Goal: Transaction & Acquisition: Book appointment/travel/reservation

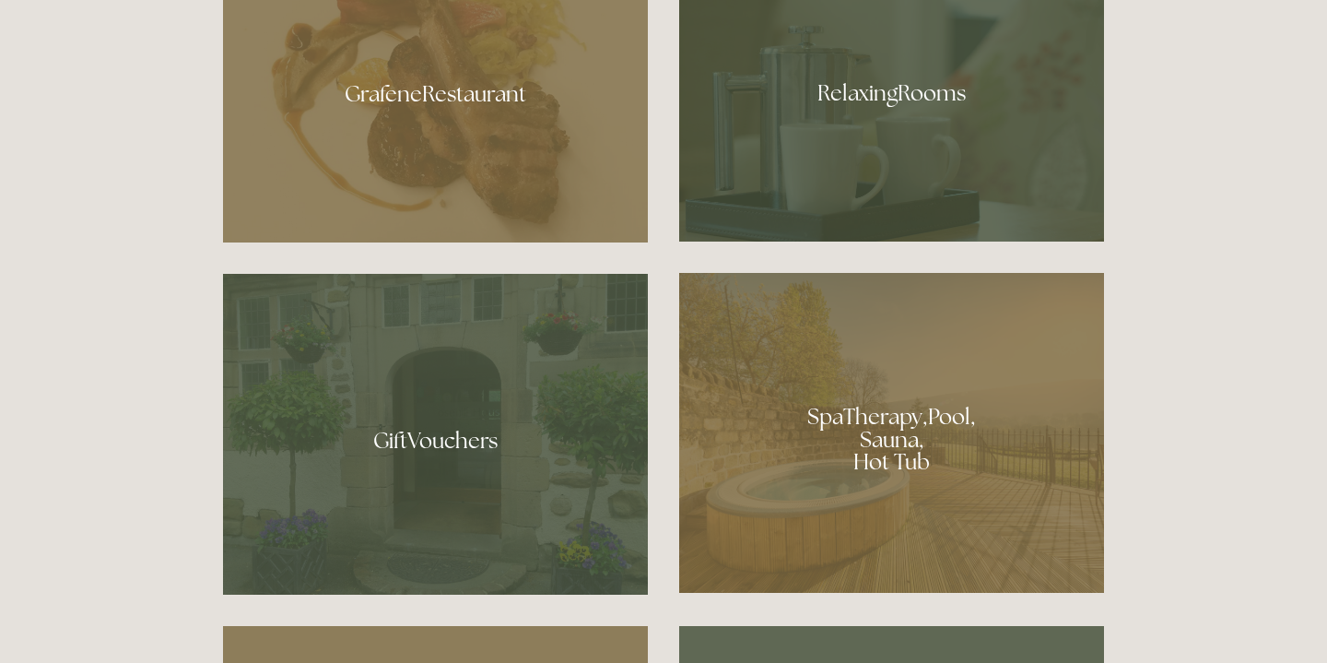
scroll to position [1195, 0]
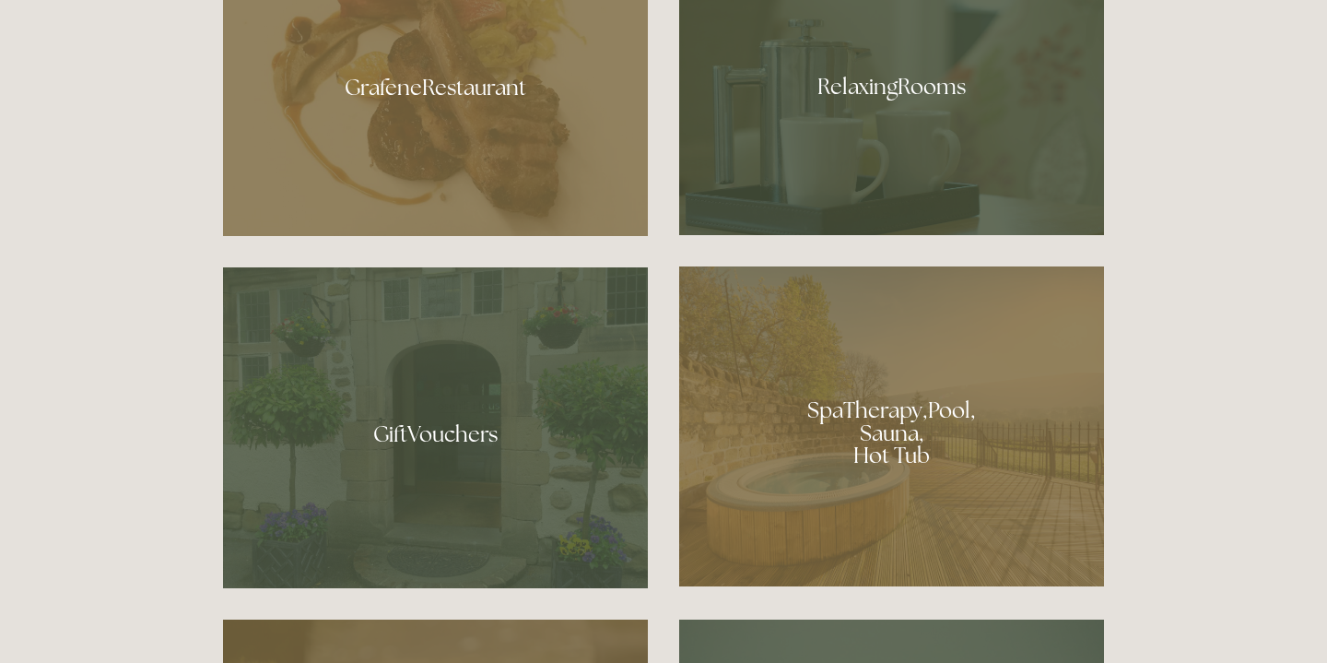
click at [822, 418] on div at bounding box center [891, 426] width 425 height 320
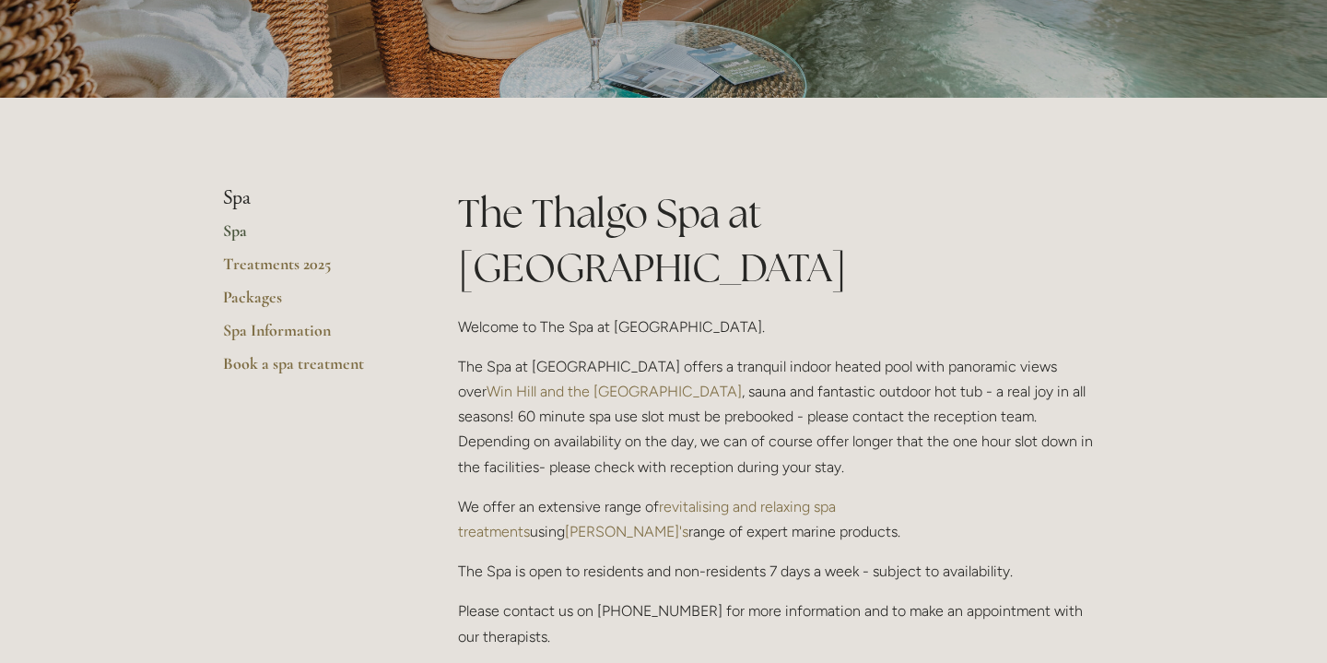
scroll to position [284, 0]
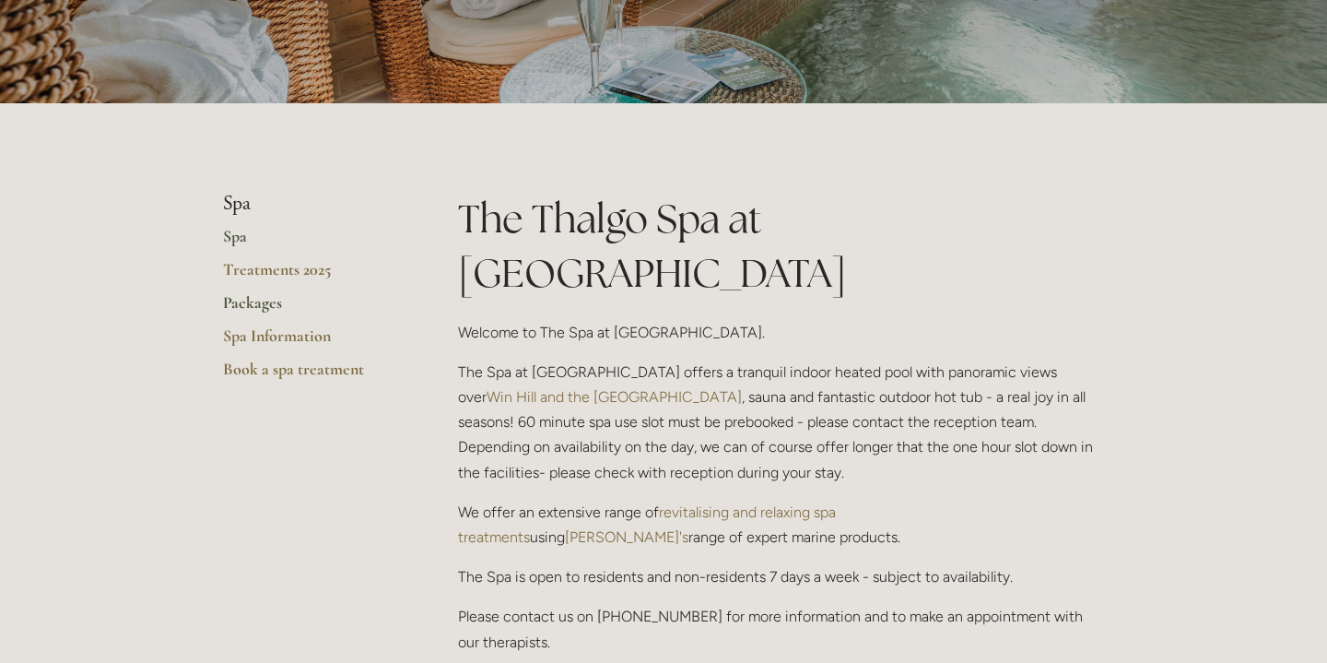
click at [247, 295] on link "Packages" at bounding box center [311, 308] width 176 height 33
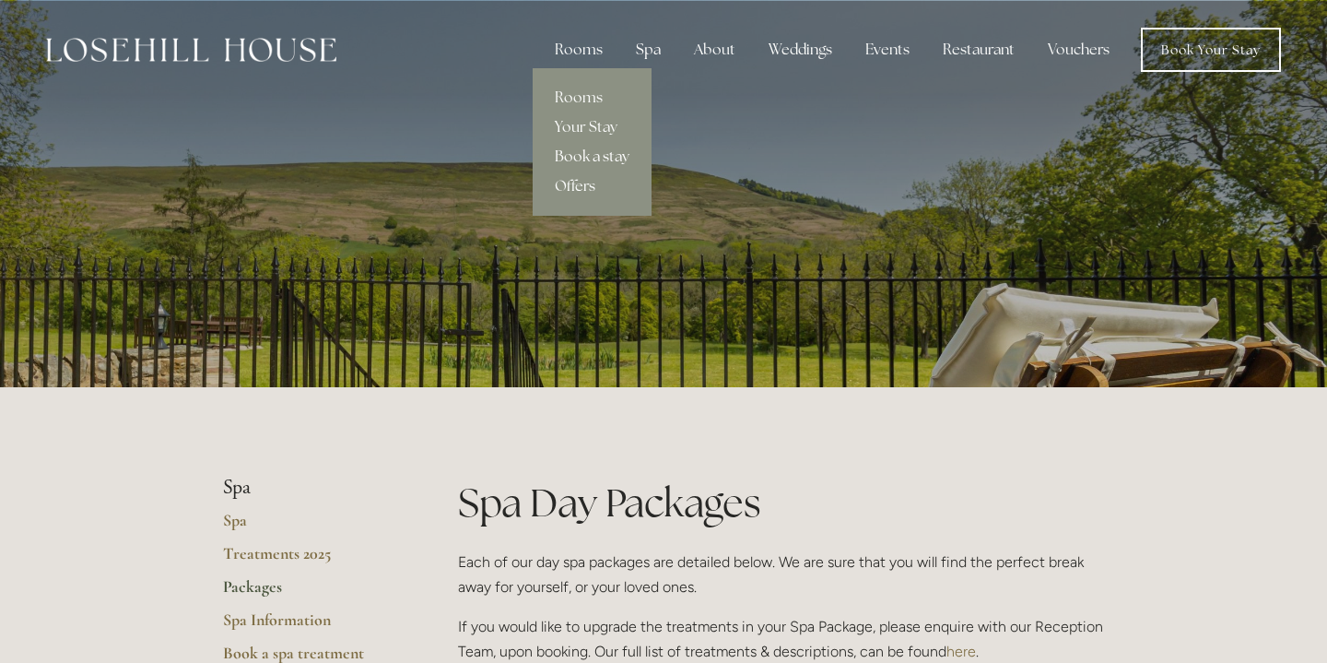
click at [589, 157] on link "Book a stay" at bounding box center [592, 156] width 119 height 29
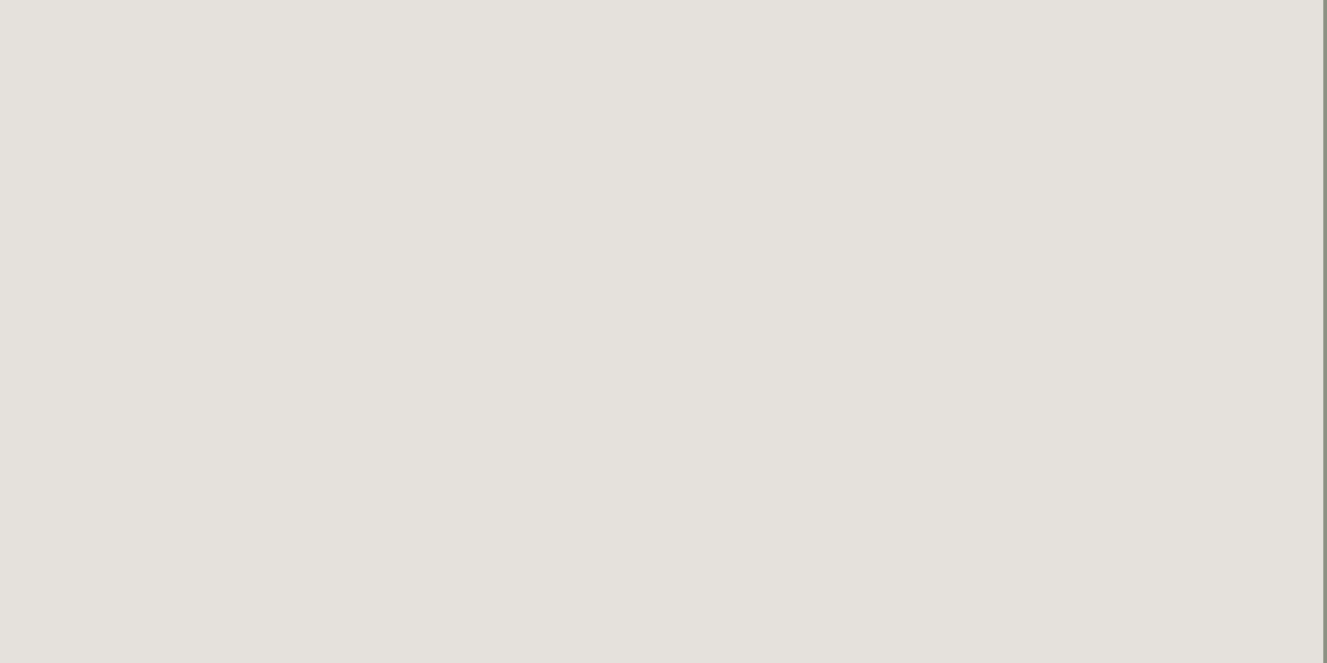
scroll to position [0, 4]
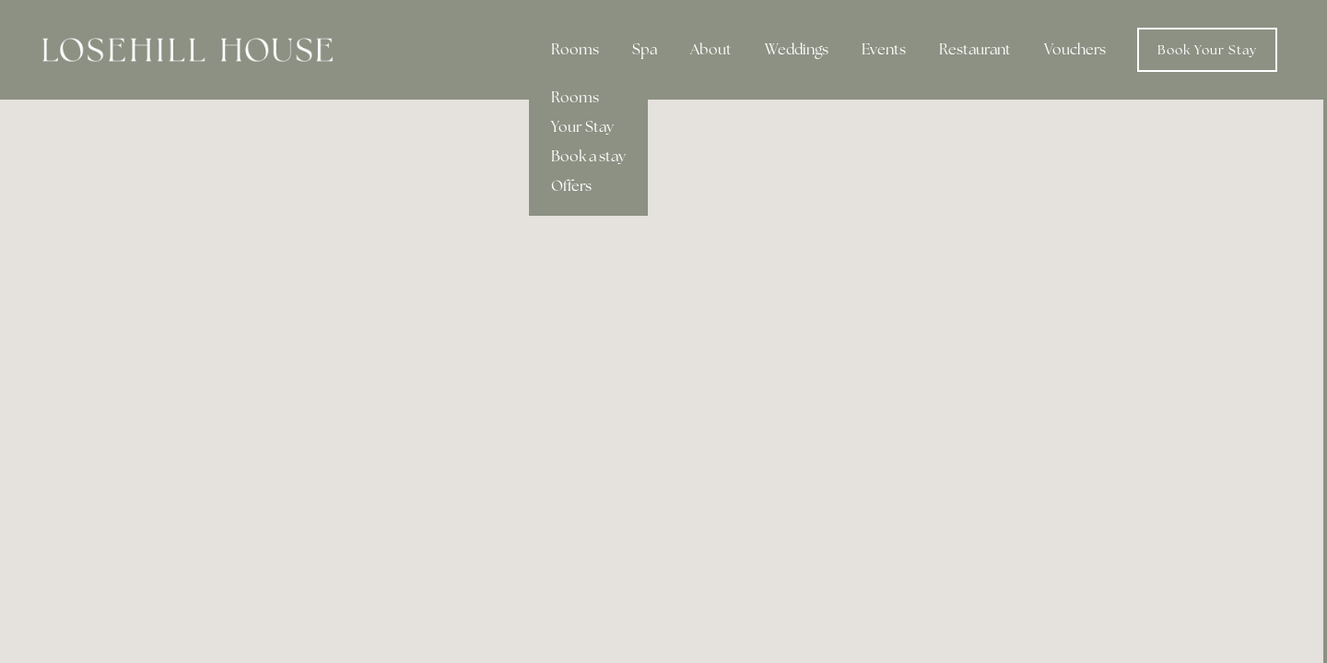
click at [587, 178] on link "Offers" at bounding box center [588, 185] width 119 height 29
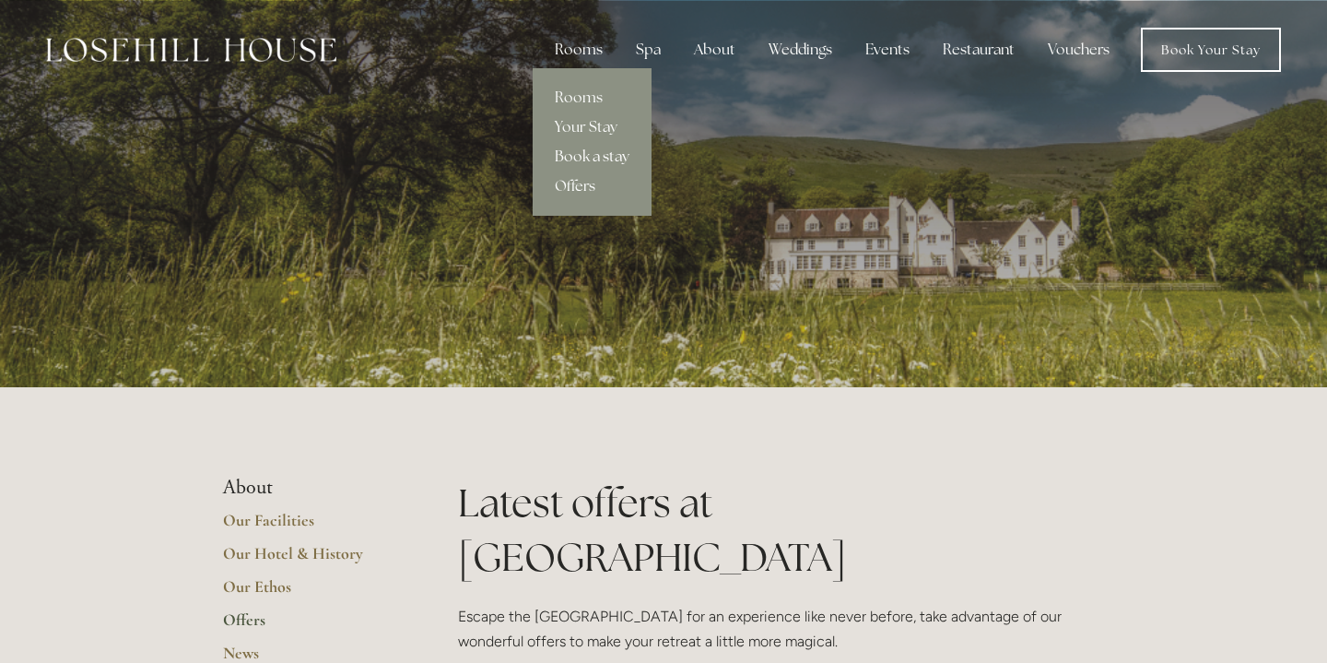
click at [583, 154] on link "Book a stay" at bounding box center [592, 156] width 119 height 29
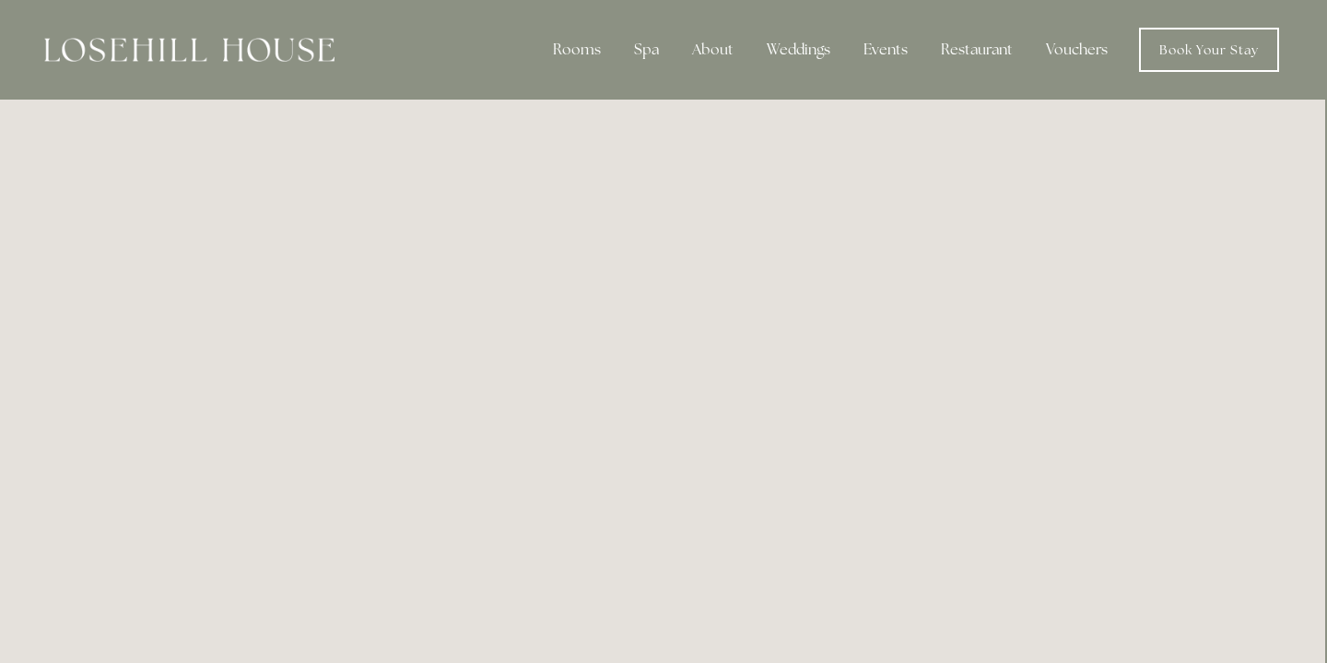
scroll to position [0, 2]
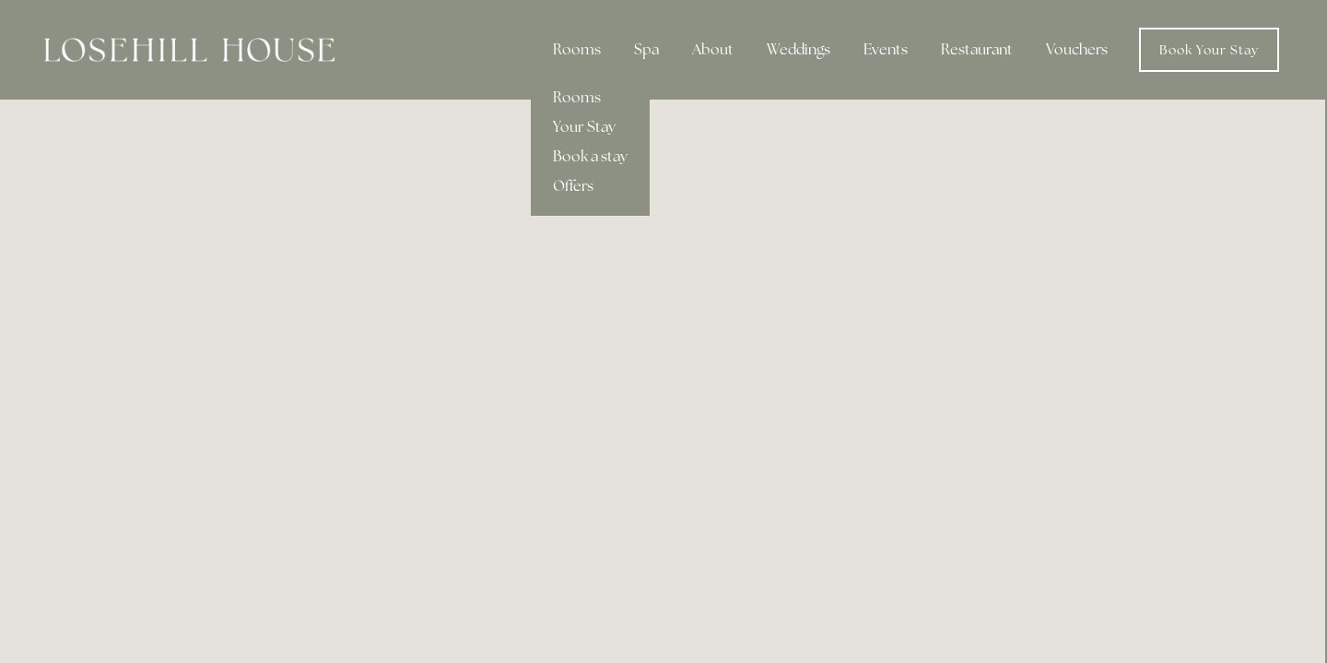
click at [584, 184] on link "Offers" at bounding box center [590, 185] width 119 height 29
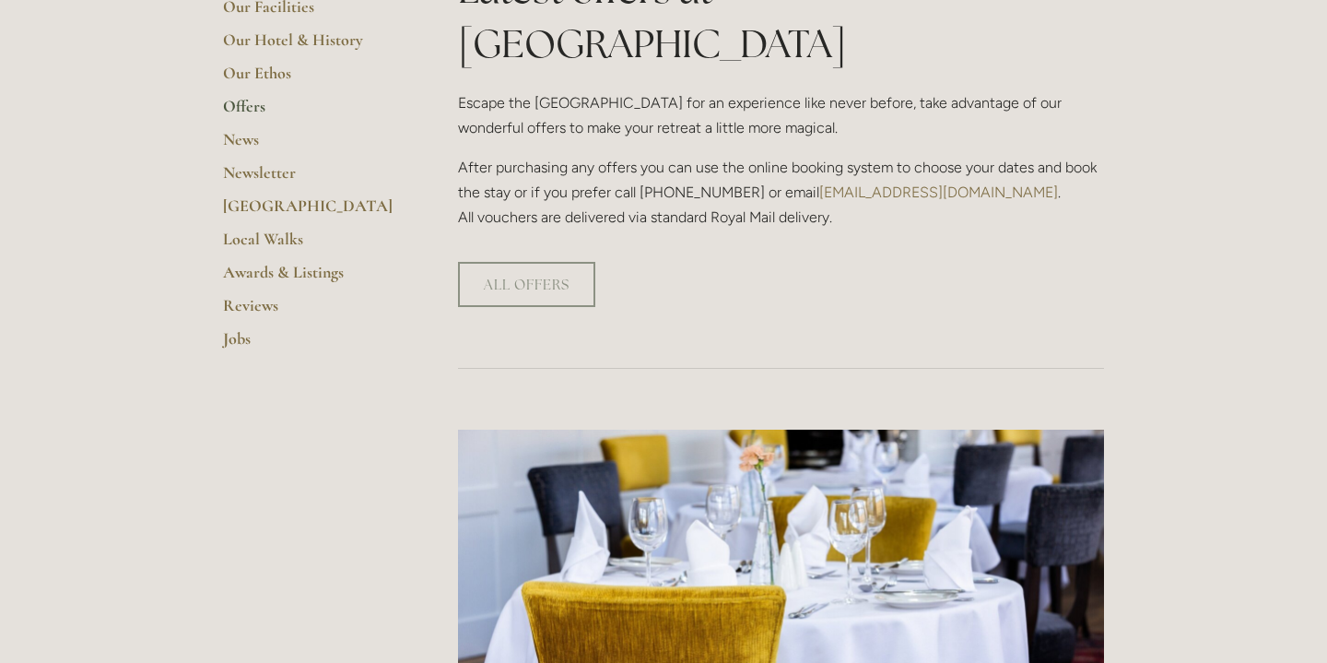
scroll to position [514, 0]
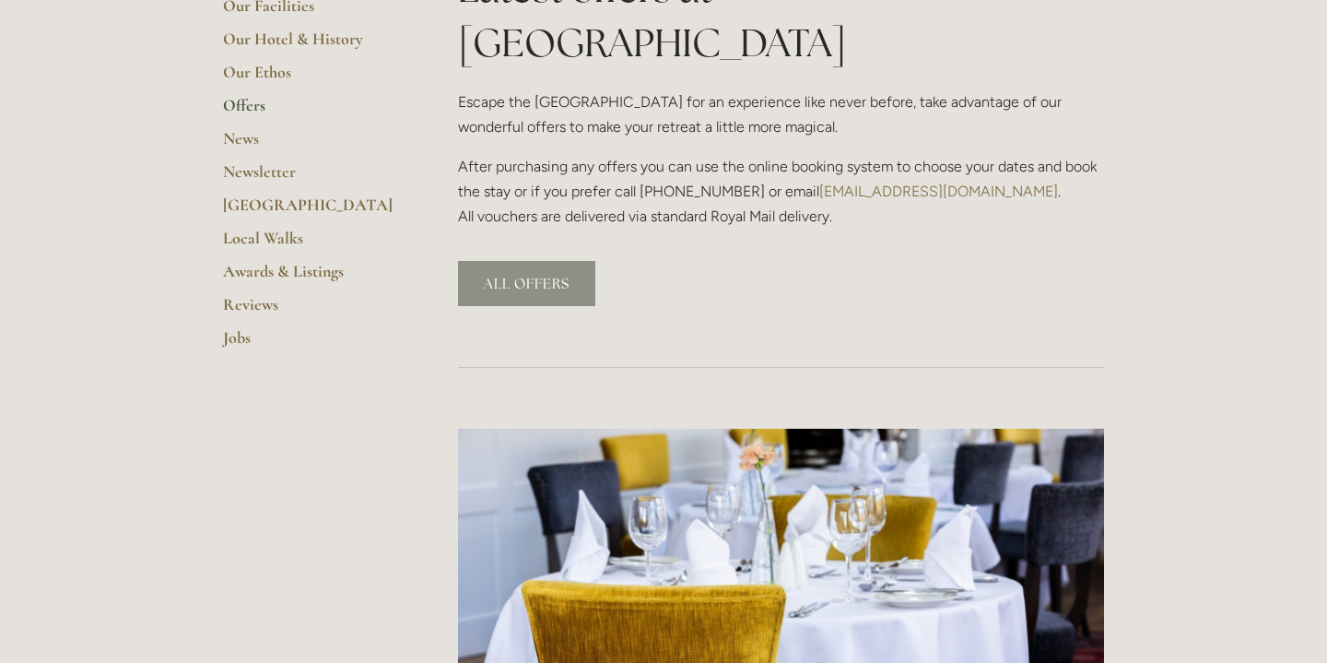
click at [560, 261] on link "ALL OFFERS" at bounding box center [526, 283] width 137 height 45
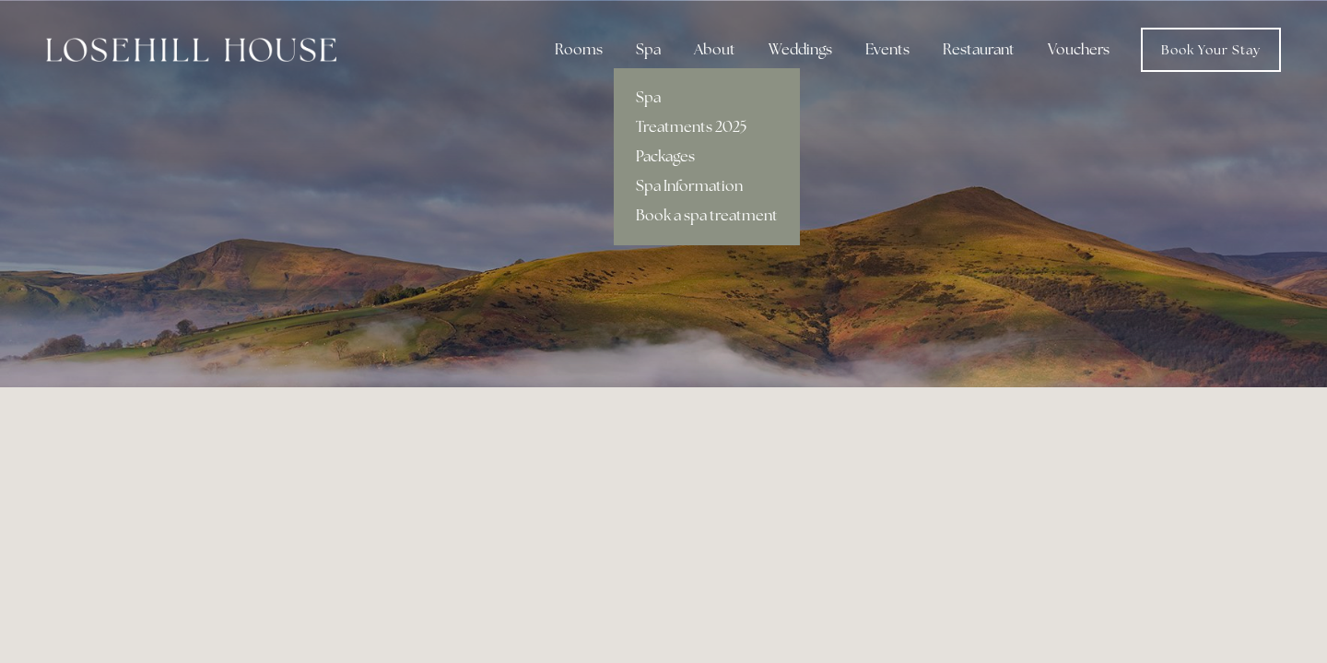
click at [663, 148] on link "Packages" at bounding box center [707, 156] width 186 height 29
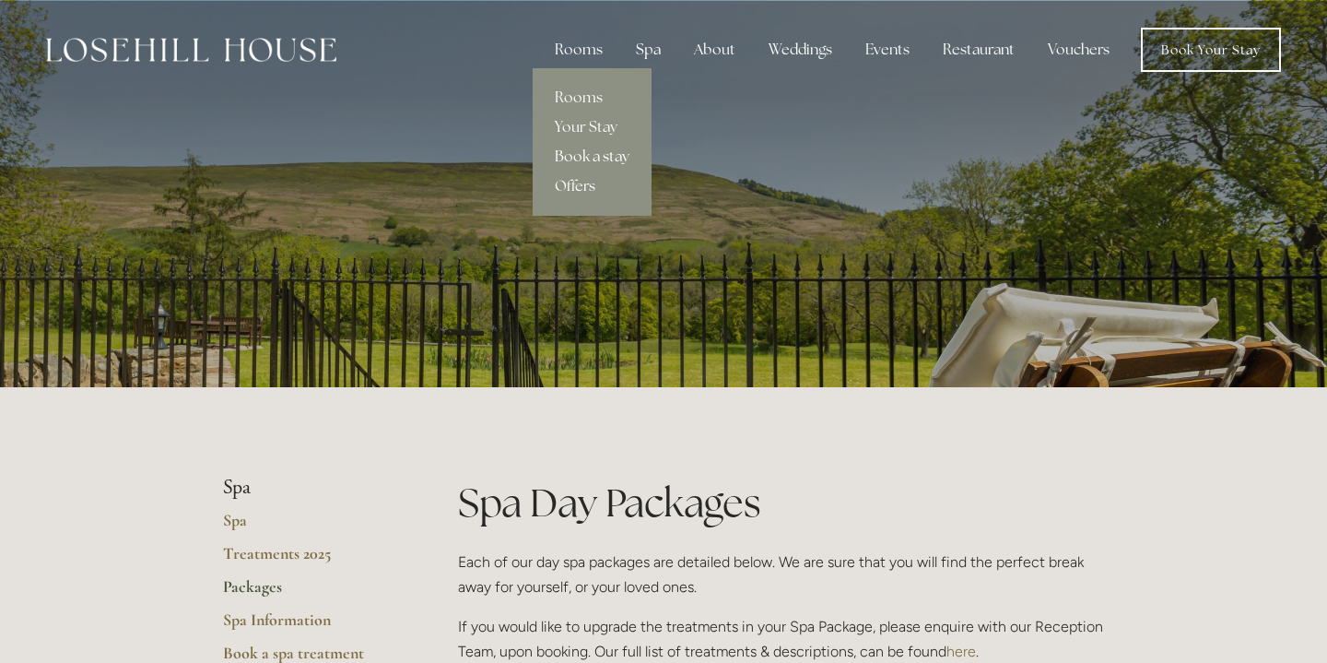
click at [576, 151] on link "Book a stay" at bounding box center [592, 156] width 119 height 29
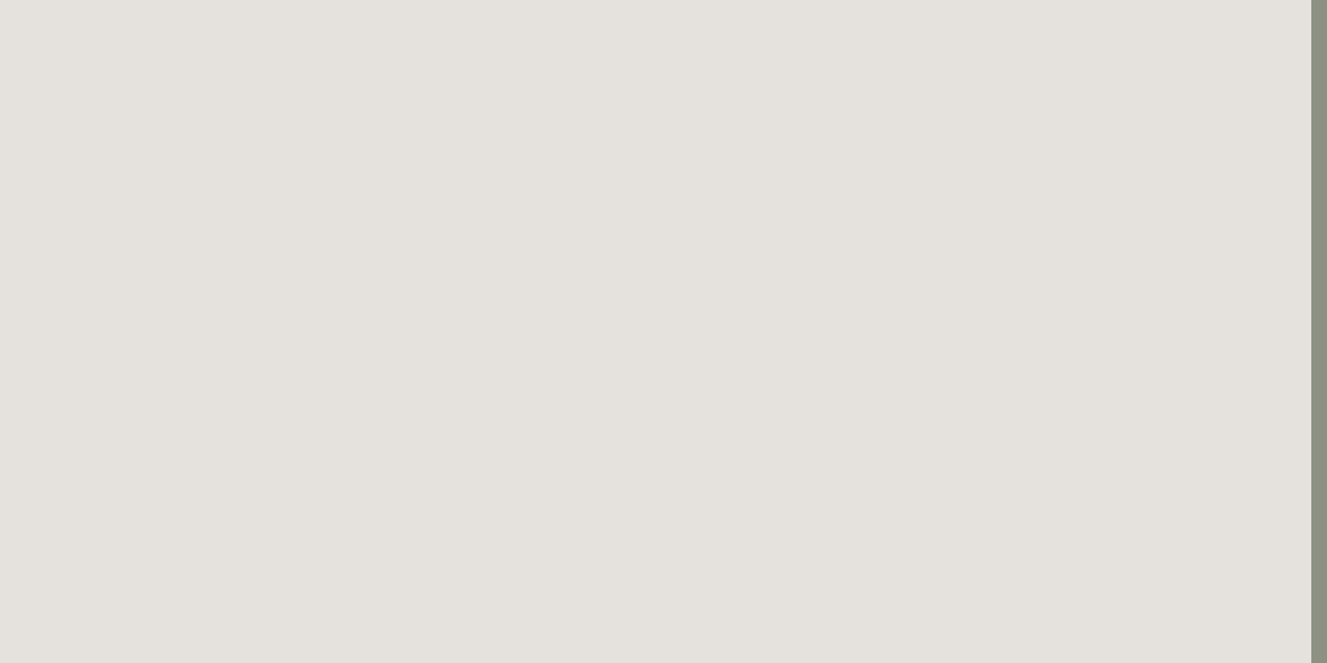
scroll to position [917, 16]
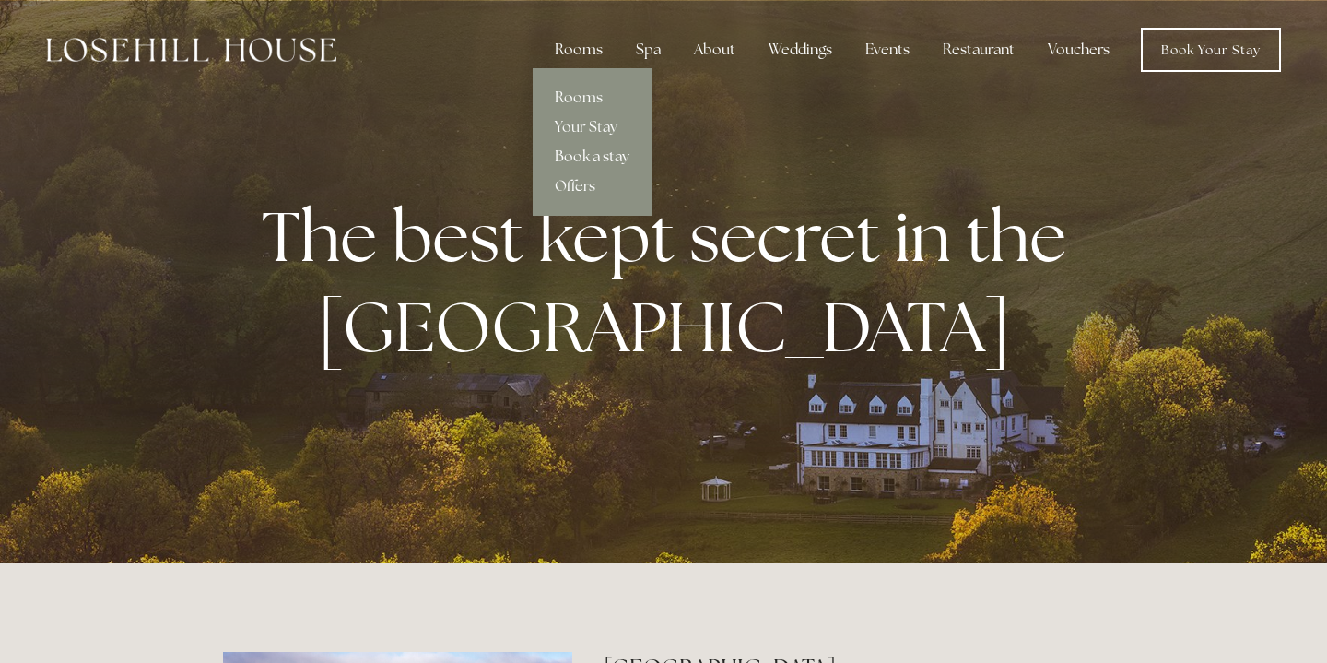
click at [607, 156] on link "Book a stay" at bounding box center [592, 156] width 119 height 29
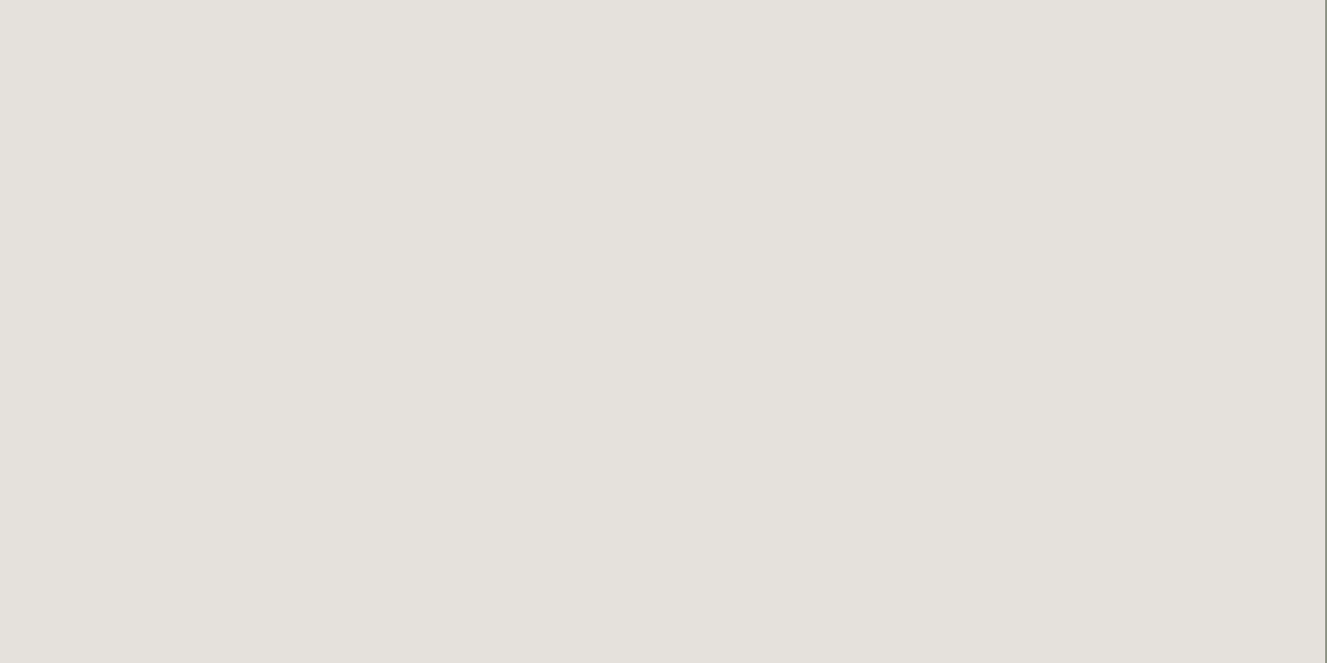
scroll to position [100, 2]
